Goal: Information Seeking & Learning: Learn about a topic

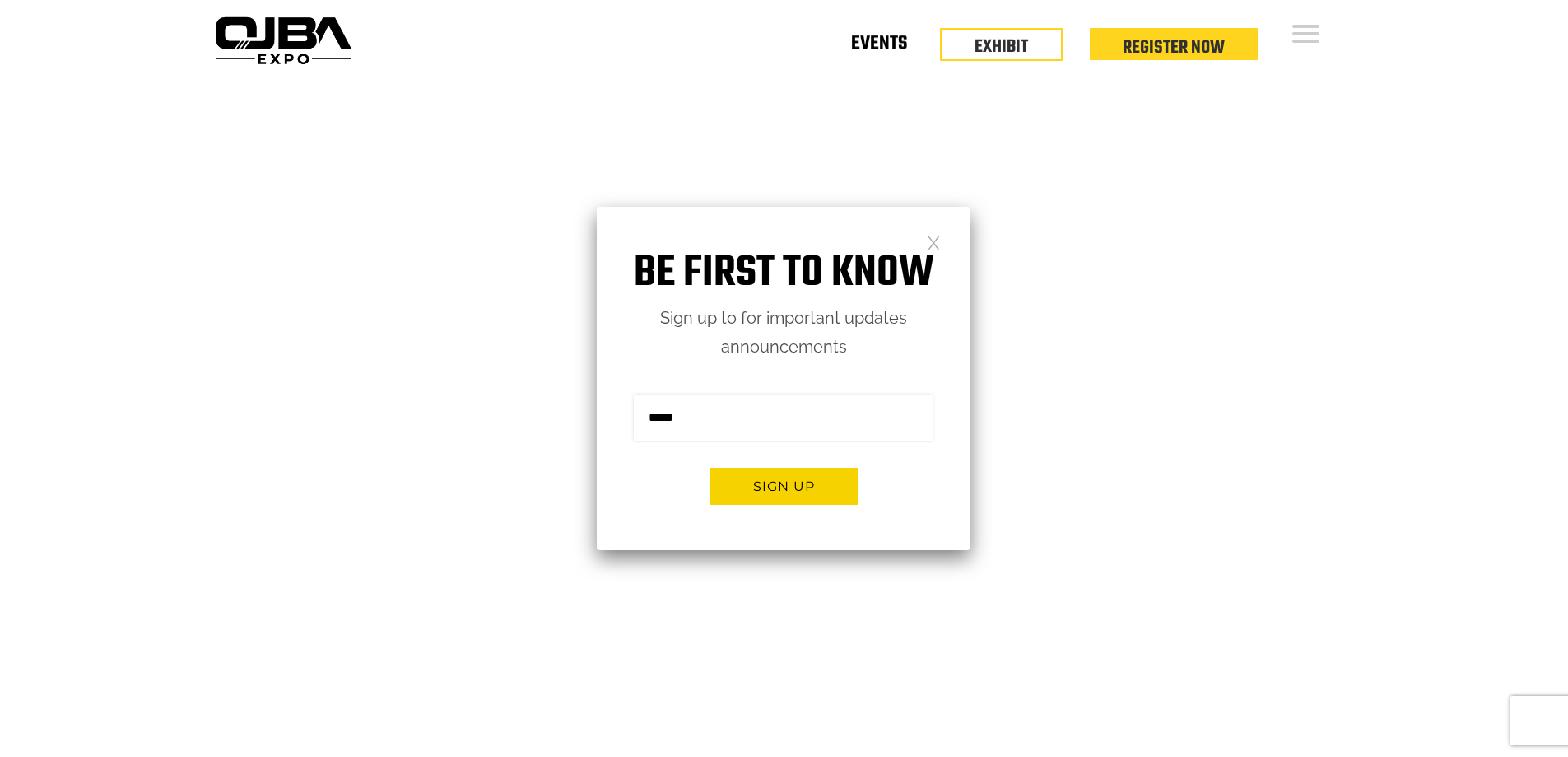
click at [863, 46] on link "Events" at bounding box center [878, 46] width 56 height 6
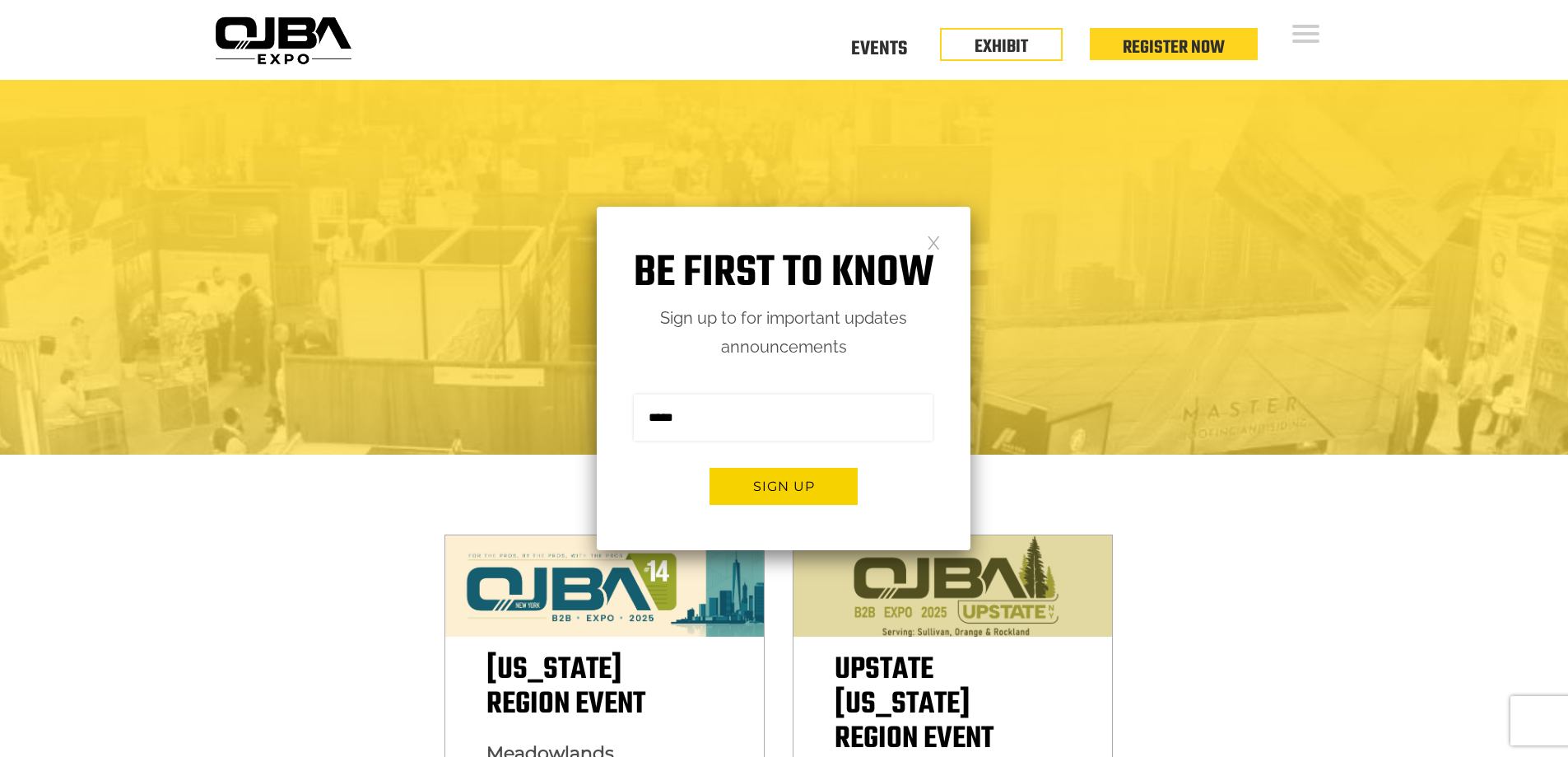
click at [974, 246] on div "OJBA EXPO" at bounding box center [784, 245] width 1127 height 84
click at [930, 241] on link at bounding box center [934, 242] width 14 height 14
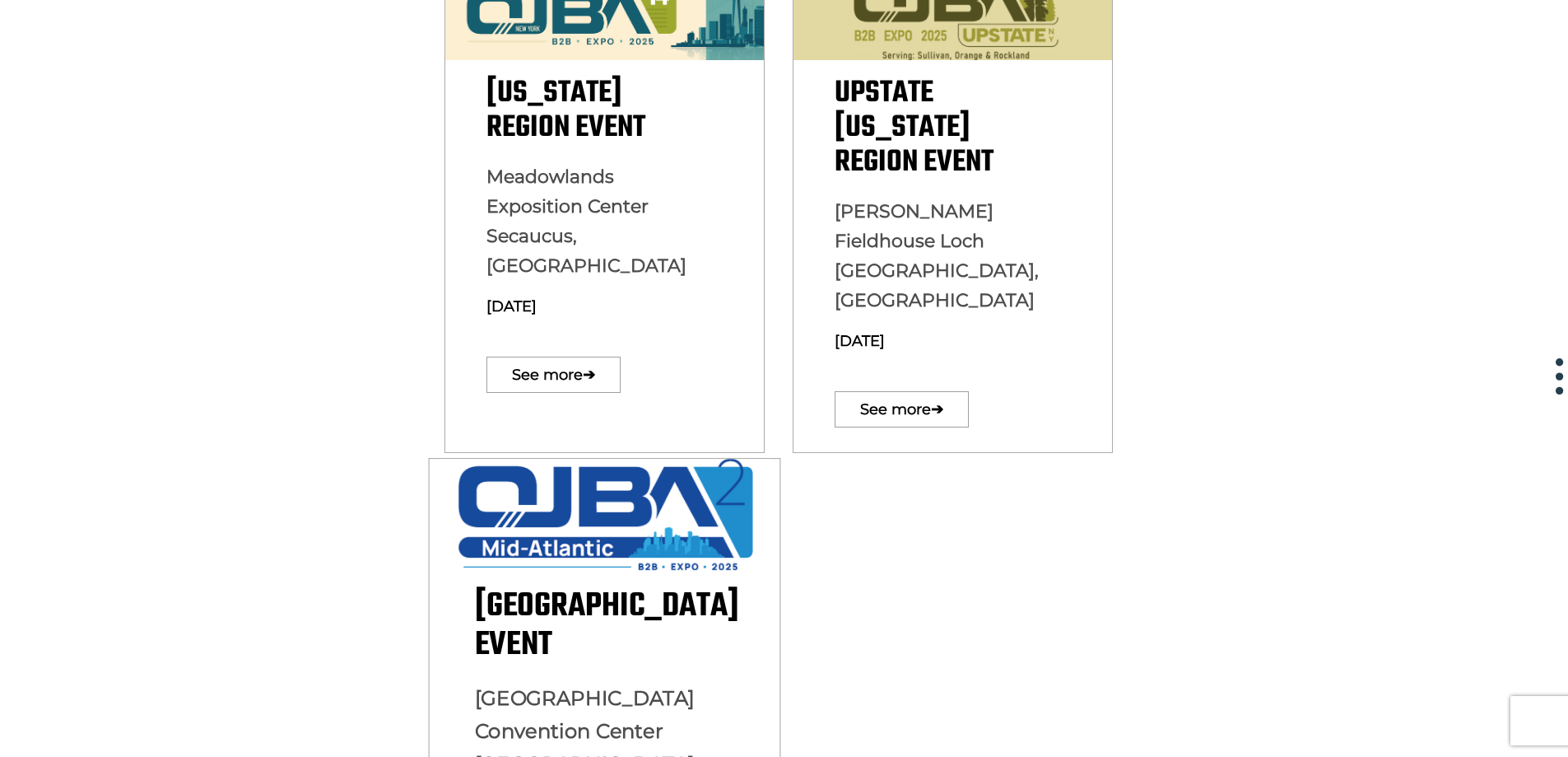
scroll to position [659, 0]
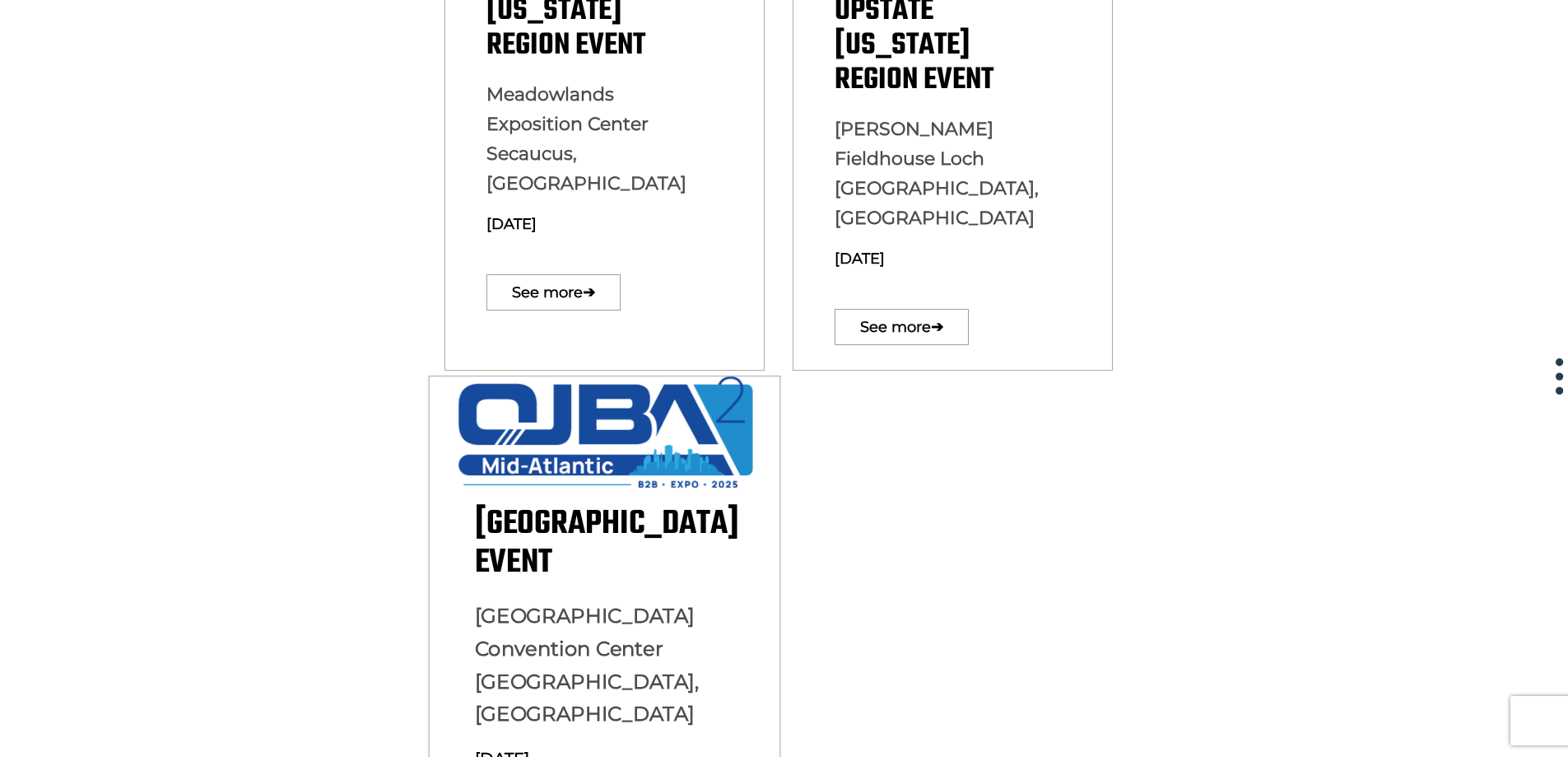
click at [577, 532] on div "[GEOGRAPHIC_DATA] Event [GEOGRAPHIC_DATA] [GEOGRAPHIC_DATA], [GEOGRAPHIC_DATA] …" at bounding box center [604, 685] width 351 height 357
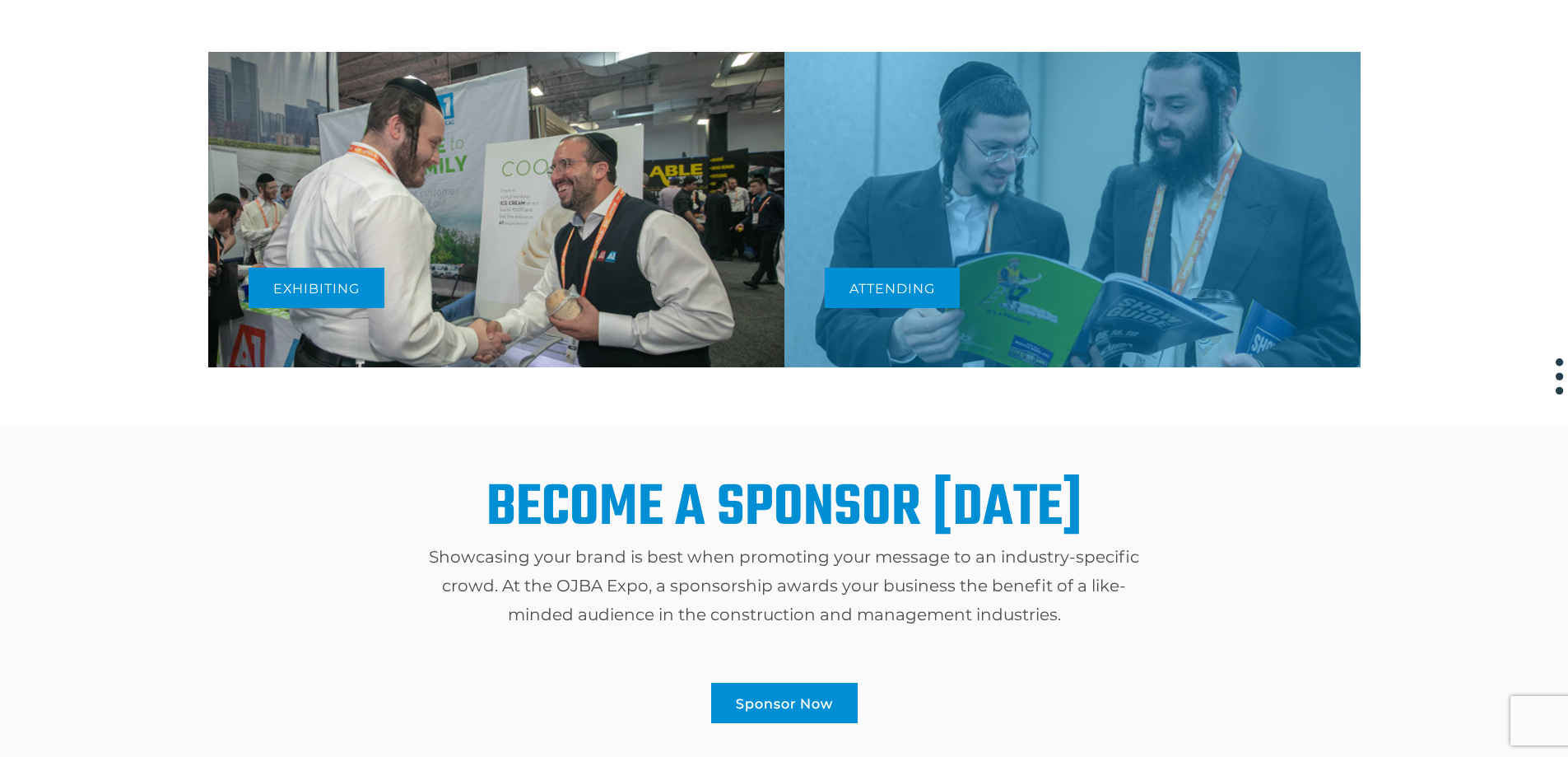
scroll to position [934, 0]
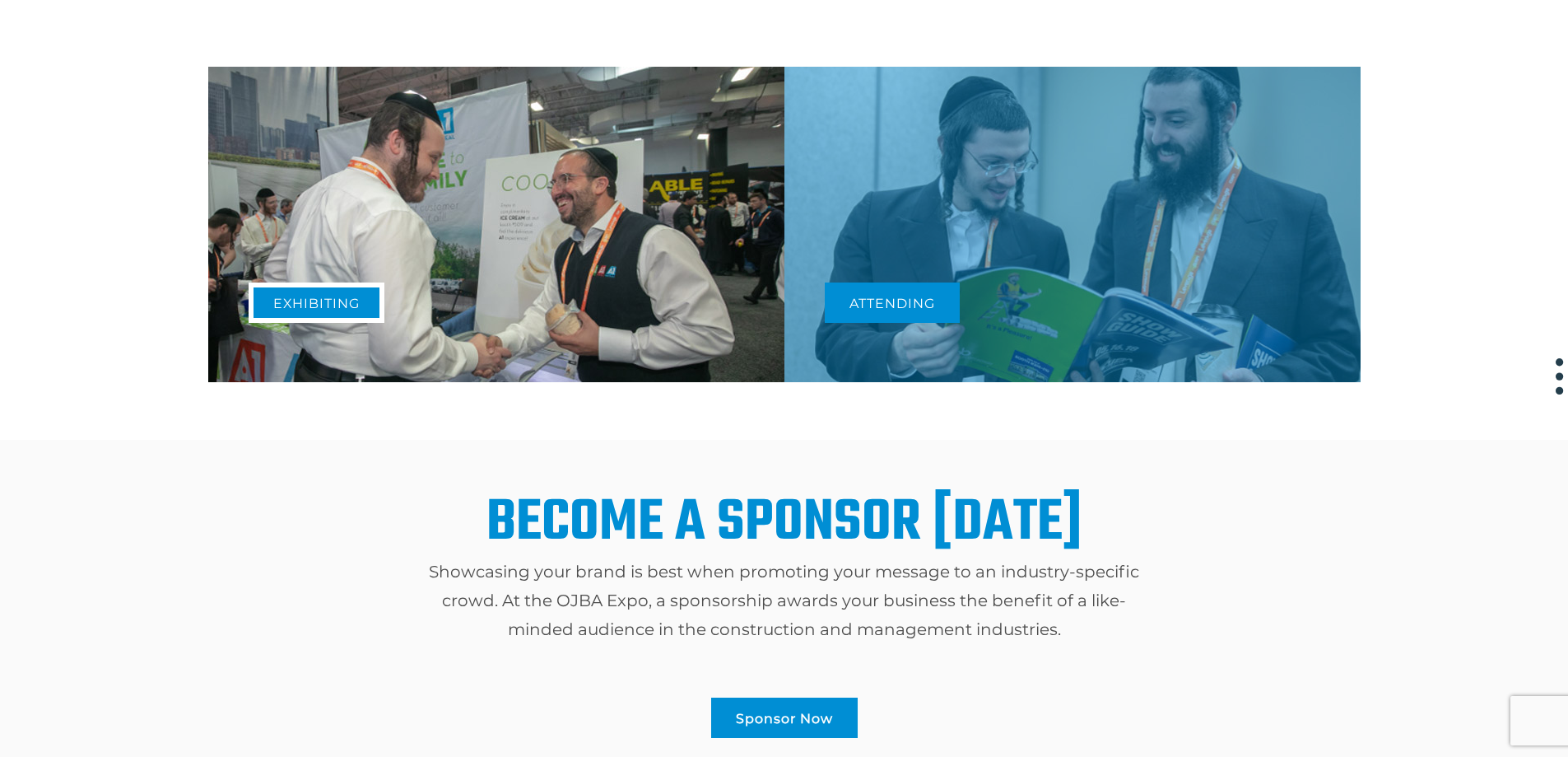
click at [301, 318] on link "Exhibiting" at bounding box center [317, 303] width 136 height 41
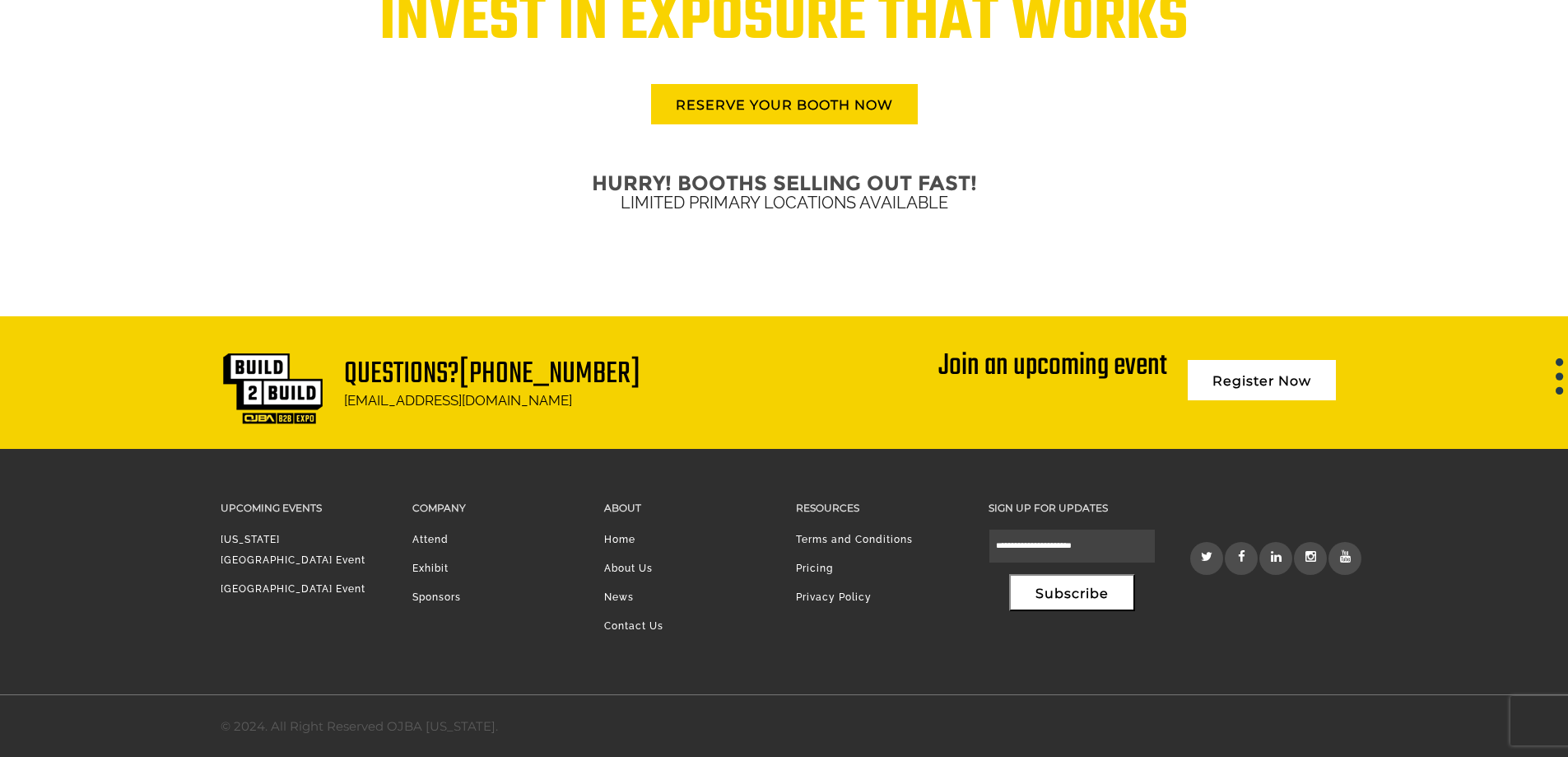
click at [619, 601] on li "News" at bounding box center [687, 602] width 167 height 29
click at [616, 594] on li "News" at bounding box center [687, 602] width 167 height 29
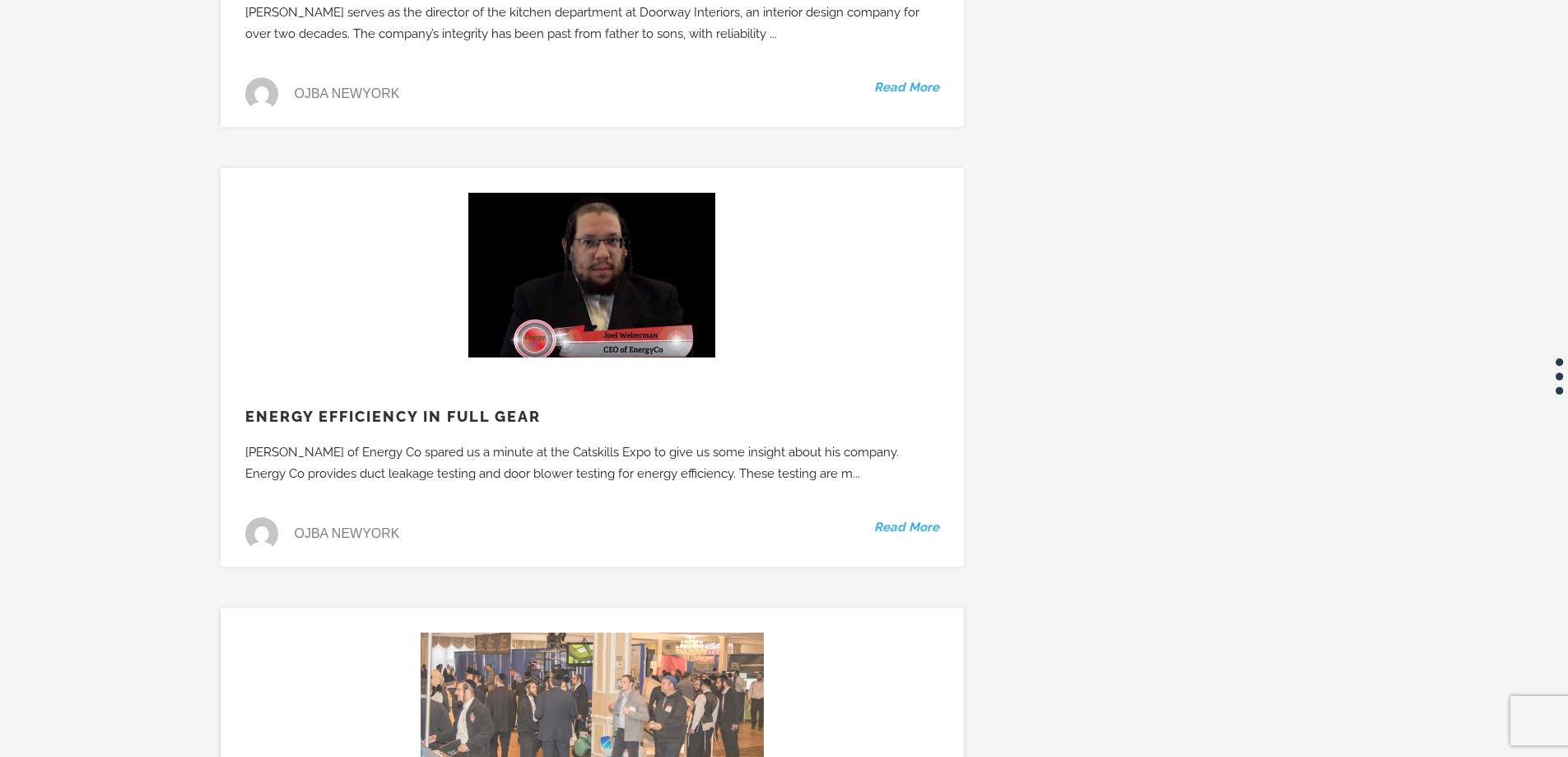
scroll to position [42786, 0]
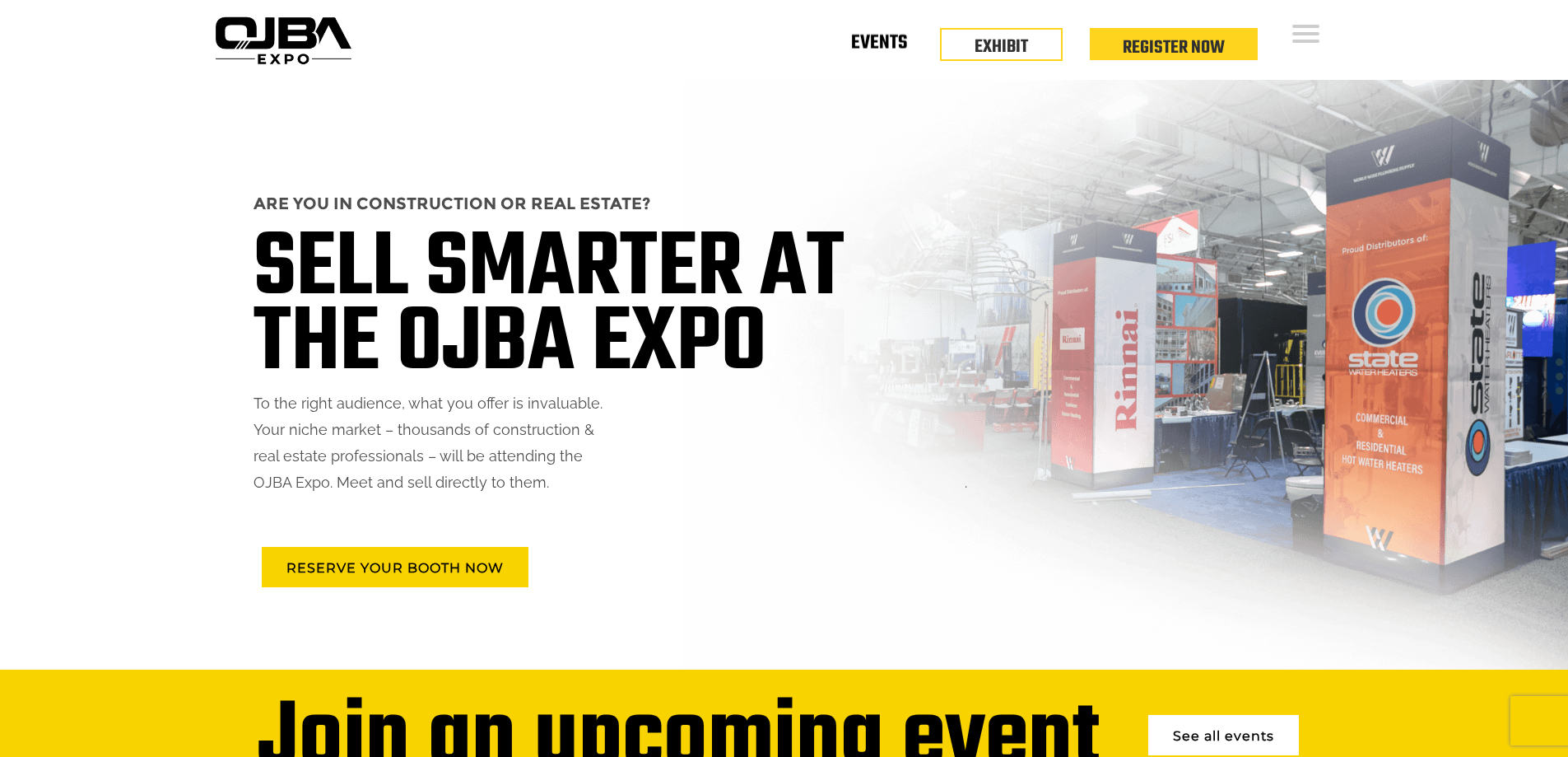
click at [895, 47] on link "Events" at bounding box center [878, 46] width 56 height 6
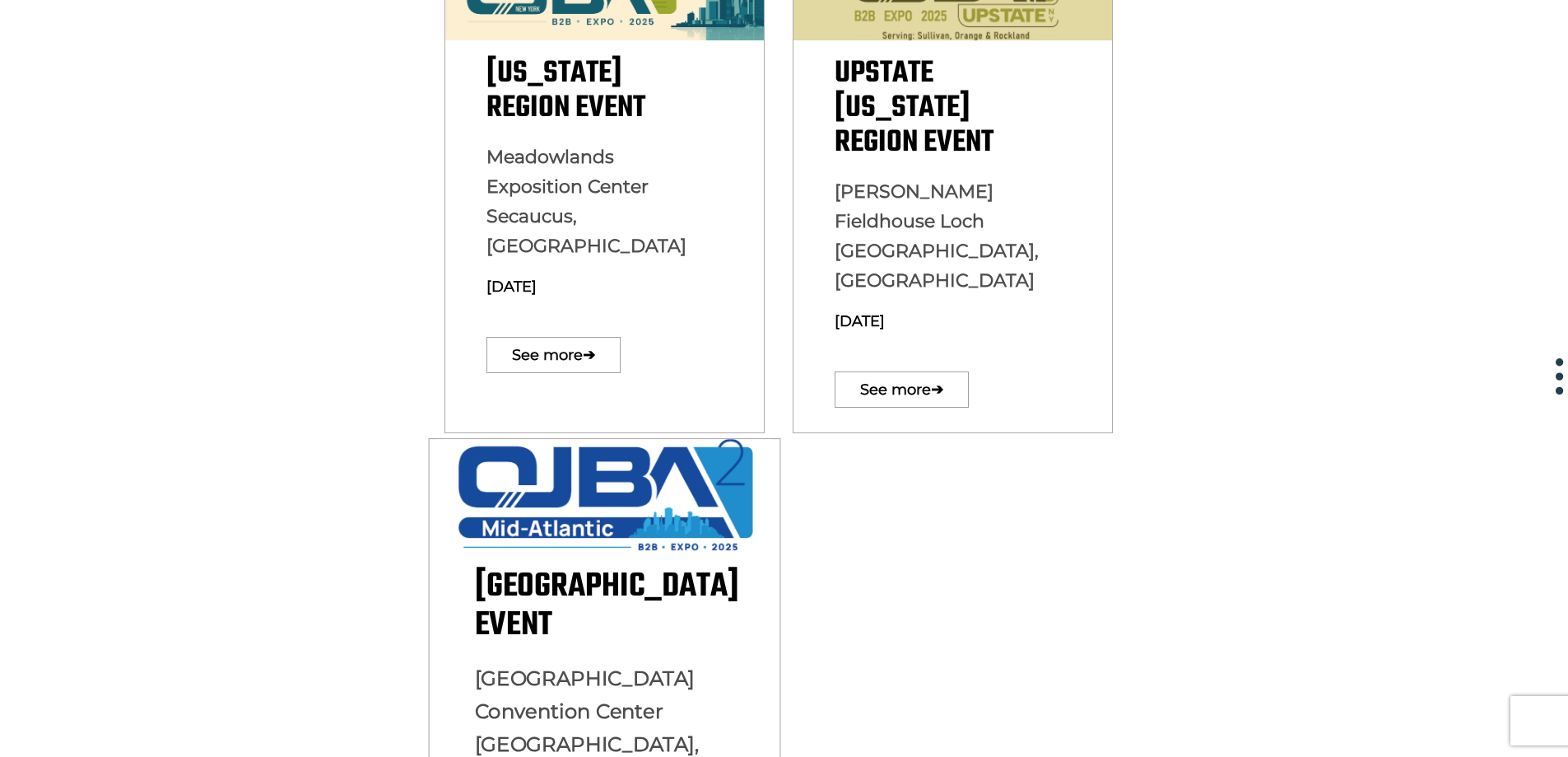
scroll to position [741, 0]
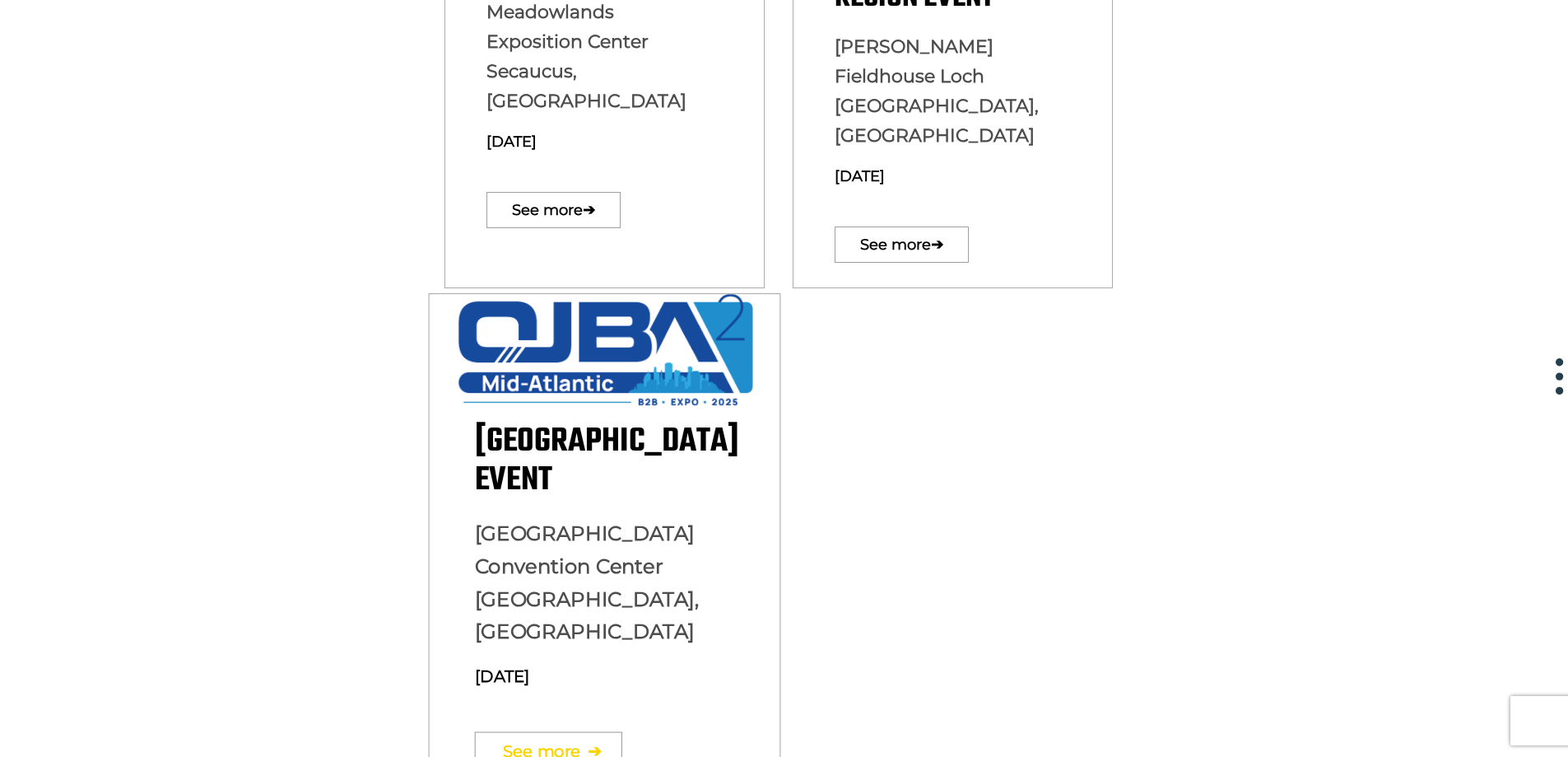
click at [560, 732] on link "See more ➔" at bounding box center [547, 752] width 147 height 40
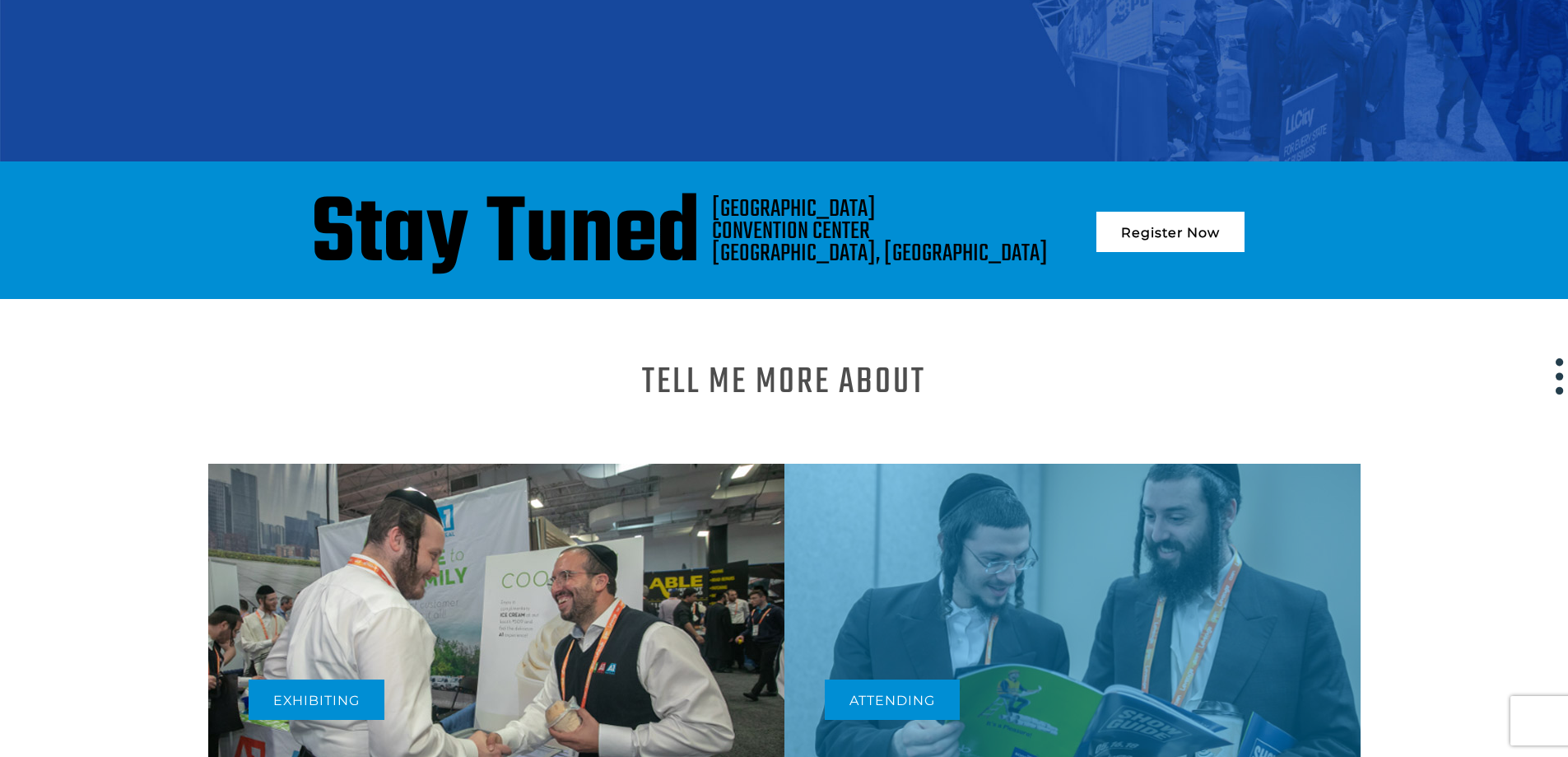
scroll to position [42, 0]
